Goal: Task Accomplishment & Management: Manage account settings

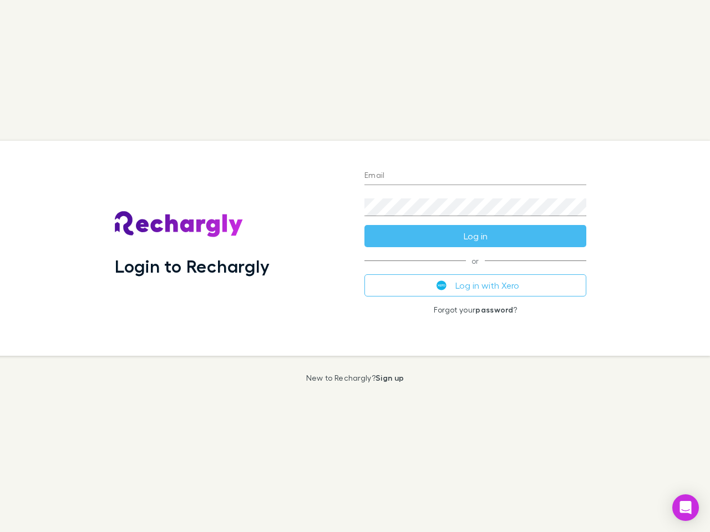
click at [355, 266] on div "Login to Rechargly" at bounding box center [231, 248] width 250 height 215
click at [475, 176] on input "Email" at bounding box center [475, 176] width 222 height 18
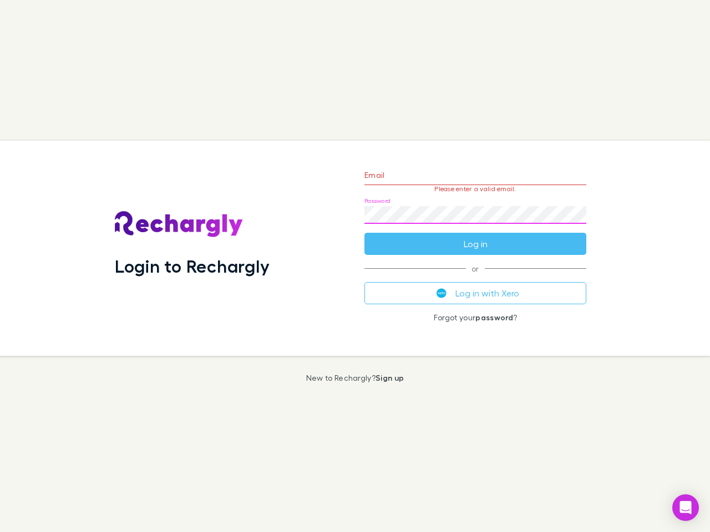
click at [475, 236] on form "Email Please enter a valid email. Password Log in" at bounding box center [475, 207] width 222 height 96
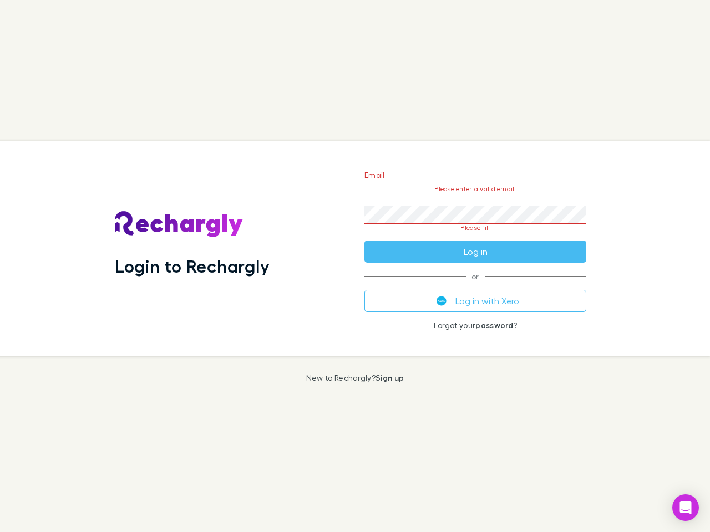
click at [475, 286] on div "Email Please enter a valid email. Password Please fill Log in or Log in with Xe…" at bounding box center [475, 248] width 240 height 215
click at [685, 508] on icon "Open Intercom Messenger" at bounding box center [686, 507] width 12 height 13
